Goal: Information Seeking & Learning: Learn about a topic

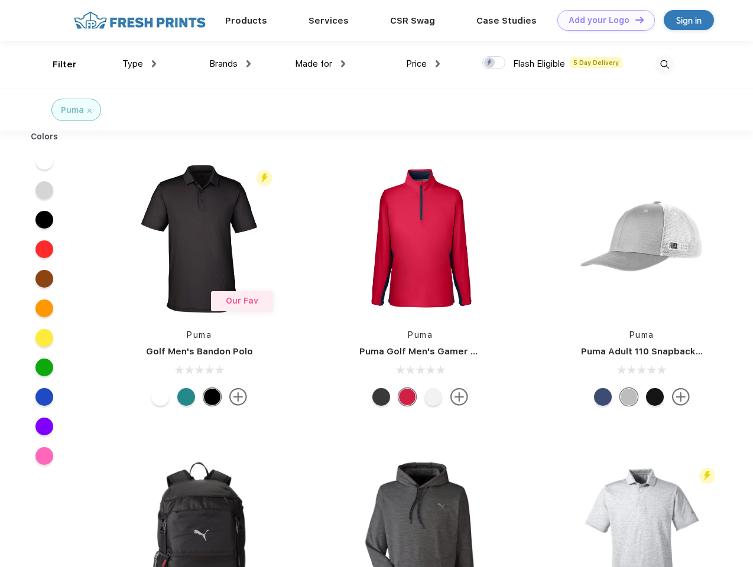
scroll to position [1, 0]
click at [602, 20] on link "Add your Logo Design Tool" at bounding box center [606, 20] width 98 height 21
click at [0, 0] on div "Design Tool" at bounding box center [0, 0] width 0 height 0
click at [634, 20] on link "Add your Logo Design Tool" at bounding box center [606, 20] width 98 height 21
click at [57, 64] on div "Filter" at bounding box center [65, 65] width 24 height 14
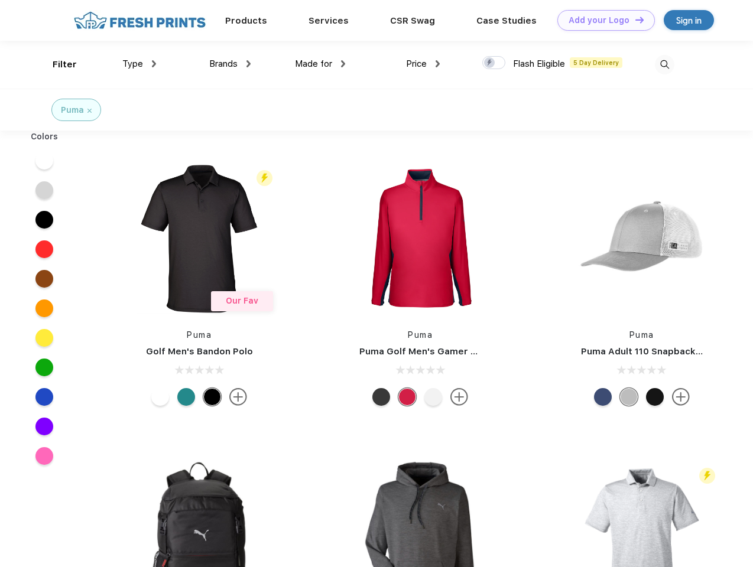
click at [140, 64] on span "Type" at bounding box center [132, 64] width 21 height 11
click at [230, 64] on span "Brands" at bounding box center [223, 64] width 28 height 11
click at [320, 64] on span "Made for" at bounding box center [313, 64] width 37 height 11
click at [423, 64] on span "Price" at bounding box center [416, 64] width 21 height 11
click at [494, 63] on div at bounding box center [493, 62] width 23 height 13
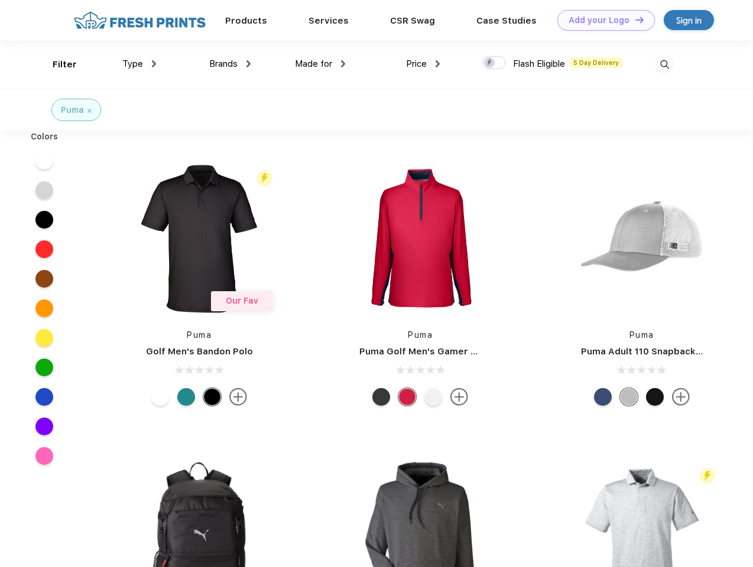
click at [490, 63] on input "checkbox" at bounding box center [486, 60] width 8 height 8
click at [664, 64] on img at bounding box center [665, 65] width 20 height 20
